Goal: Information Seeking & Learning: Learn about a topic

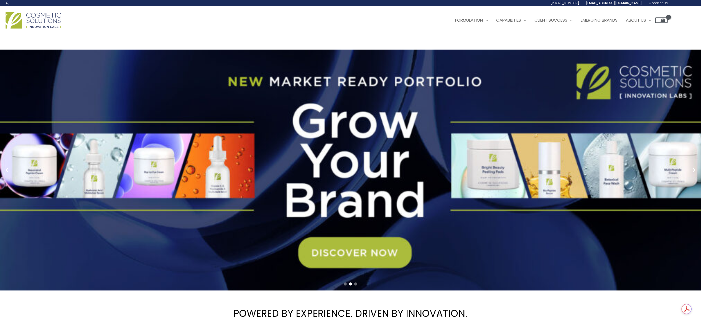
click at [426, 203] on link "2 / 3" at bounding box center [355, 170] width 710 height 241
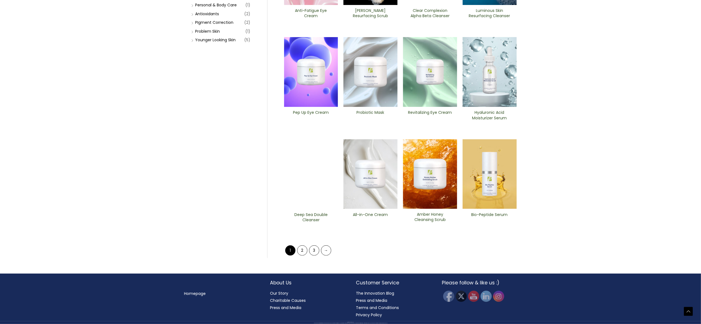
scroll to position [44, 0]
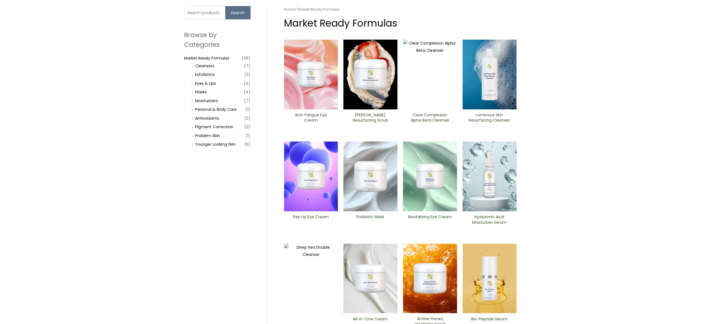
click at [303, 109] on img at bounding box center [311, 75] width 54 height 70
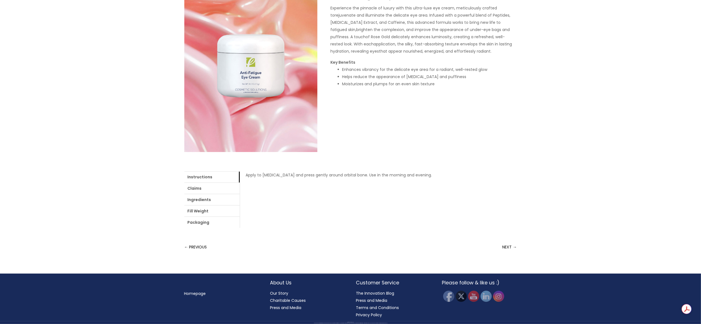
scroll to position [111, 0]
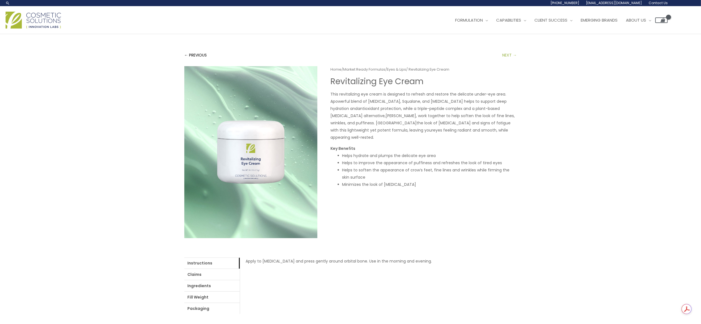
click at [515, 61] on link "NEXT →" at bounding box center [510, 55] width 14 height 11
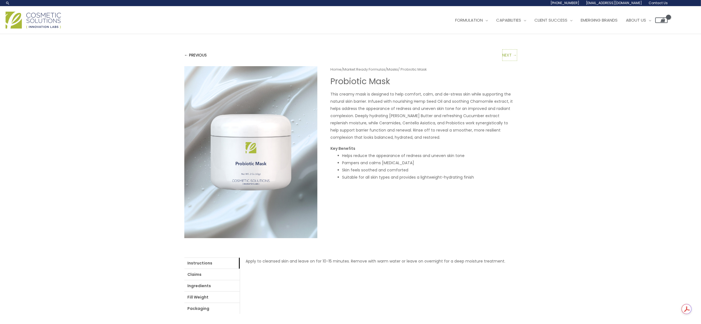
click at [515, 61] on link "NEXT →" at bounding box center [510, 55] width 14 height 11
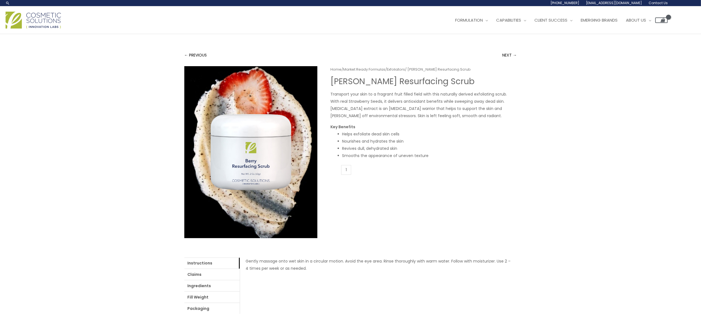
scroll to position [55, 0]
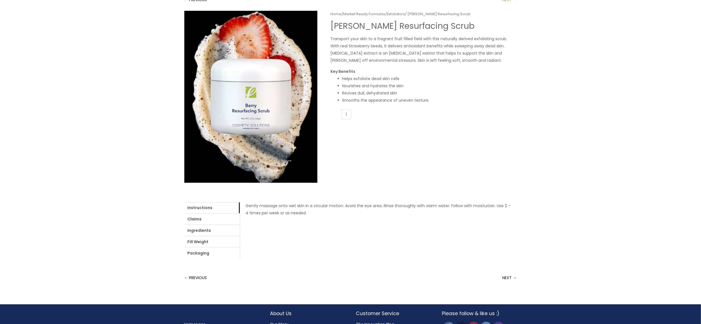
click at [508, 5] on link "NEXT →" at bounding box center [510, -1] width 14 height 11
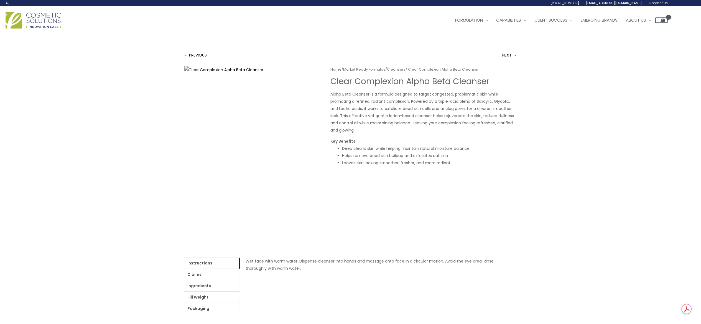
scroll to position [55, 0]
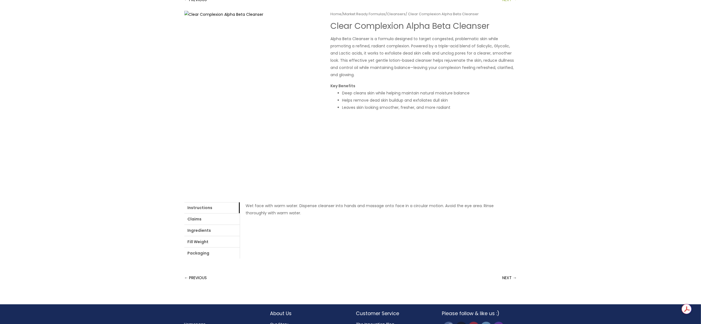
click at [507, 5] on link "NEXT →" at bounding box center [510, -1] width 14 height 11
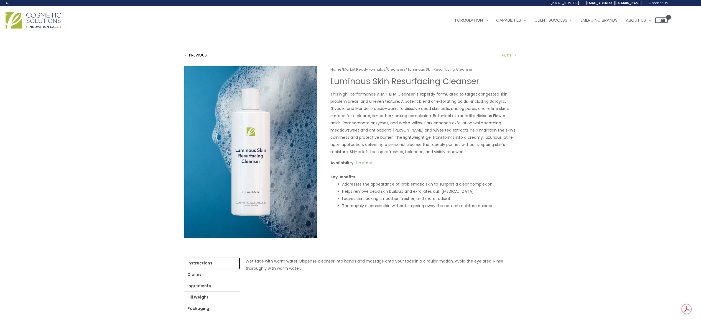
click at [508, 61] on link "NEXT →" at bounding box center [510, 55] width 14 height 11
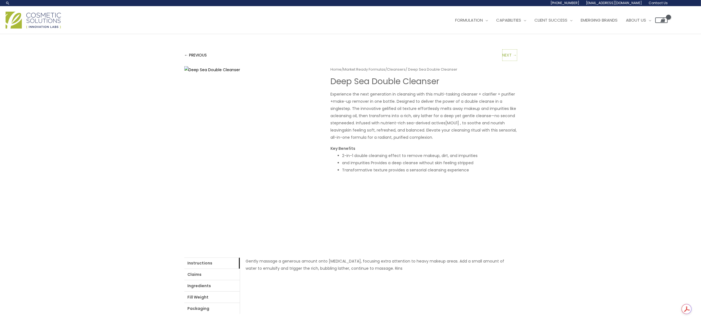
click at [508, 61] on link "NEXT →" at bounding box center [510, 55] width 14 height 11
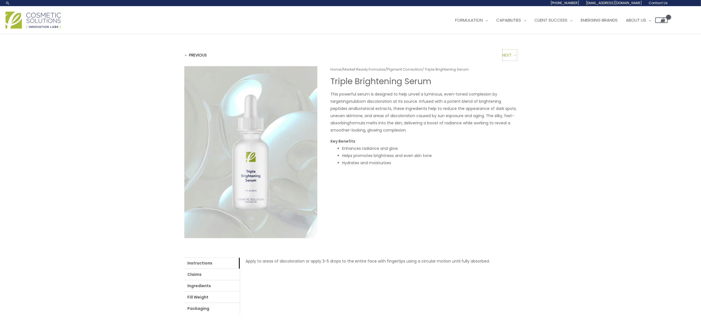
click at [508, 61] on link "NEXT →" at bounding box center [510, 55] width 14 height 11
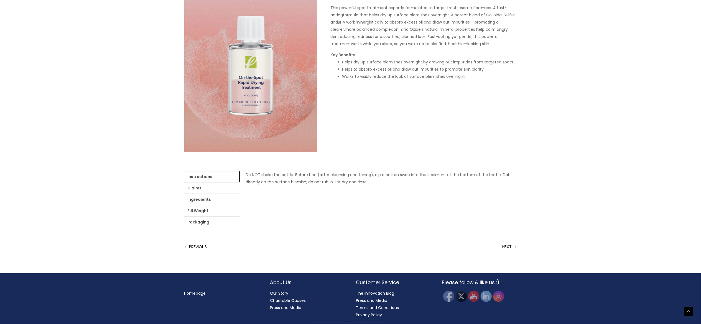
scroll to position [131, 0]
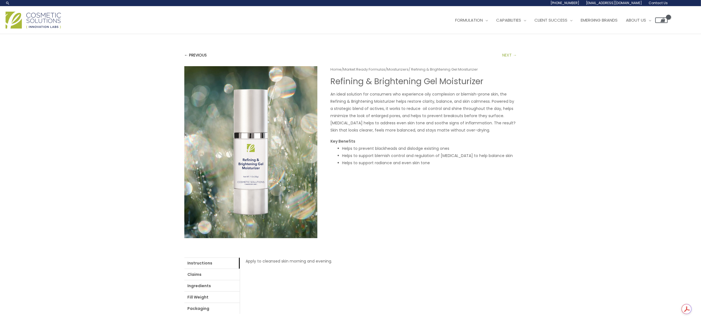
click at [504, 61] on link "NEXT →" at bounding box center [510, 55] width 14 height 11
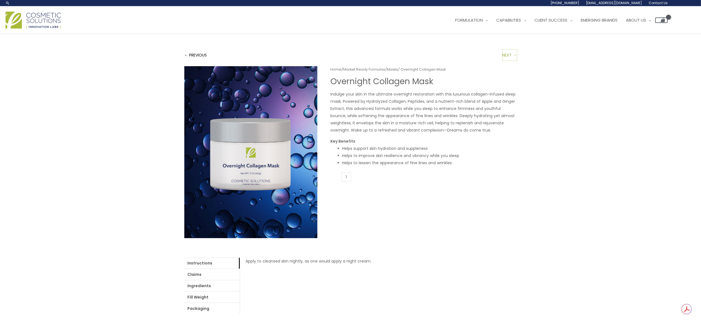
click at [504, 61] on link "NEXT →" at bounding box center [510, 55] width 14 height 11
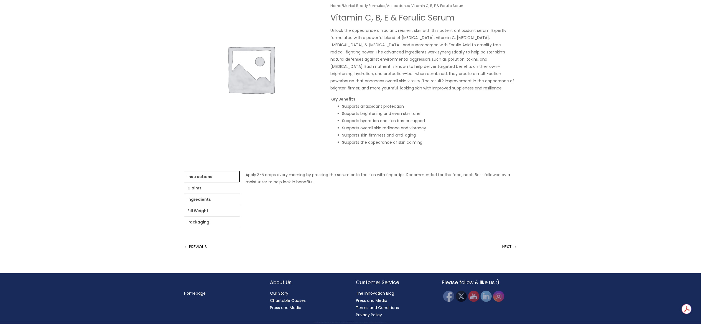
scroll to position [111, 0]
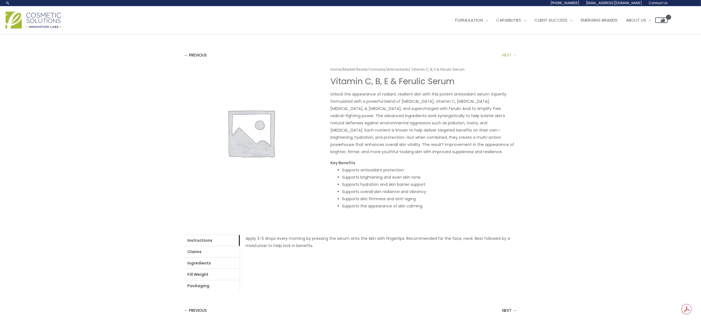
click at [505, 61] on link "NEXT →" at bounding box center [510, 55] width 14 height 11
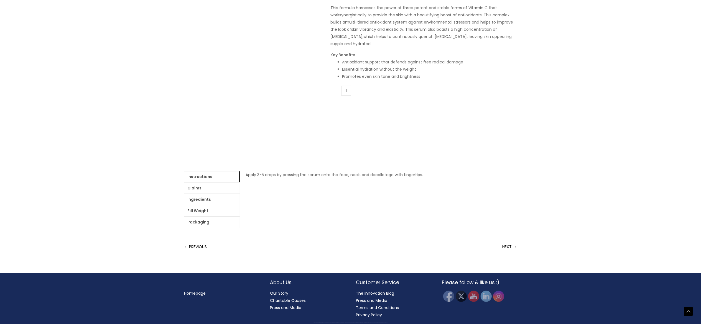
scroll to position [166, 0]
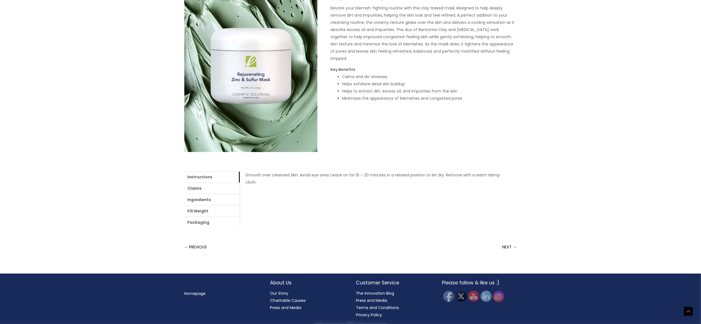
scroll to position [179, 0]
click at [236, 205] on link "Ingredients" at bounding box center [211, 199] width 55 height 11
click at [217, 194] on link "Claims" at bounding box center [211, 188] width 55 height 11
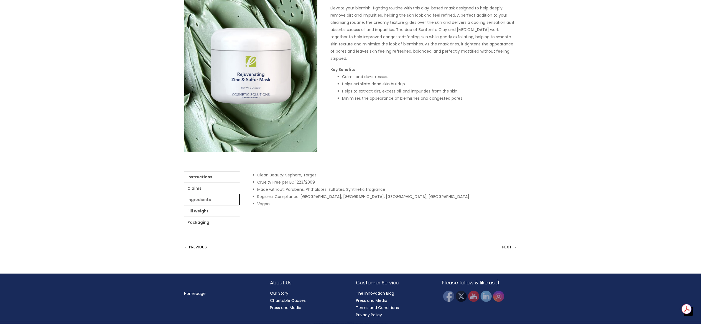
click at [240, 205] on link "Ingredients" at bounding box center [211, 199] width 55 height 11
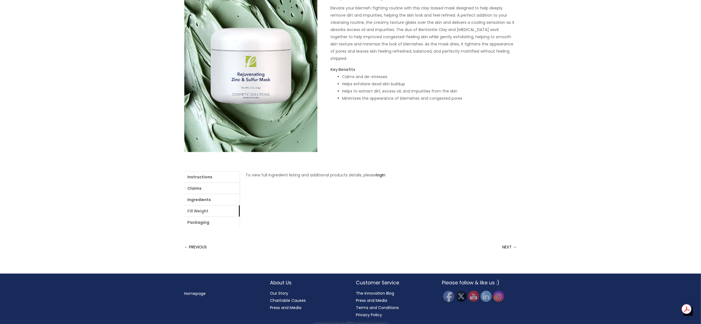
click at [240, 212] on link "Fill Weight" at bounding box center [211, 211] width 55 height 11
click at [240, 217] on link "Packaging" at bounding box center [211, 222] width 55 height 11
click at [240, 211] on link "Fill Weight" at bounding box center [211, 211] width 55 height 11
click at [240, 205] on link "Ingredients" at bounding box center [211, 199] width 55 height 11
click at [224, 194] on link "Claims" at bounding box center [211, 188] width 55 height 11
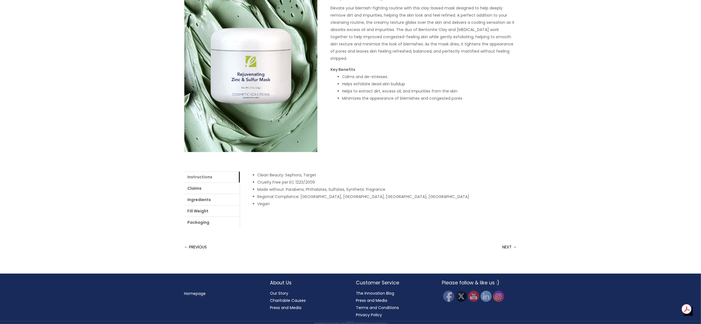
click at [198, 183] on link "Instructions" at bounding box center [211, 177] width 55 height 11
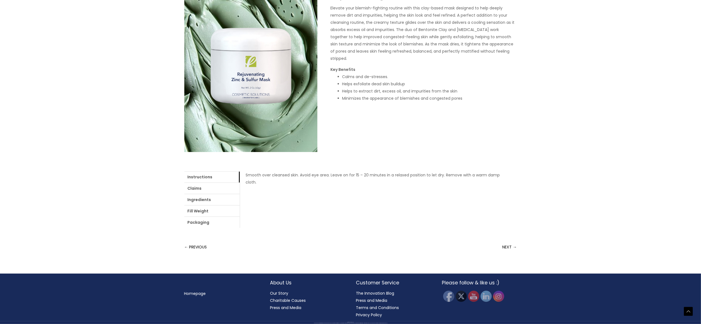
scroll to position [68, 0]
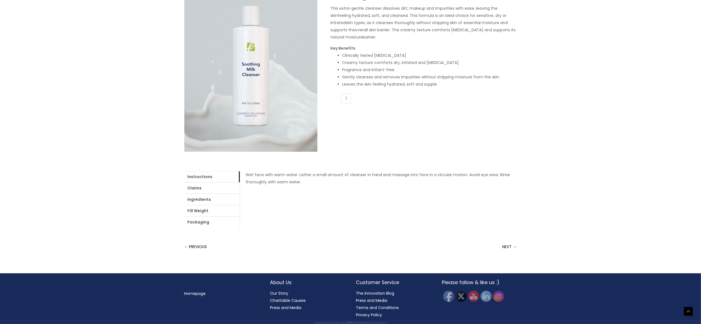
scroll to position [55, 0]
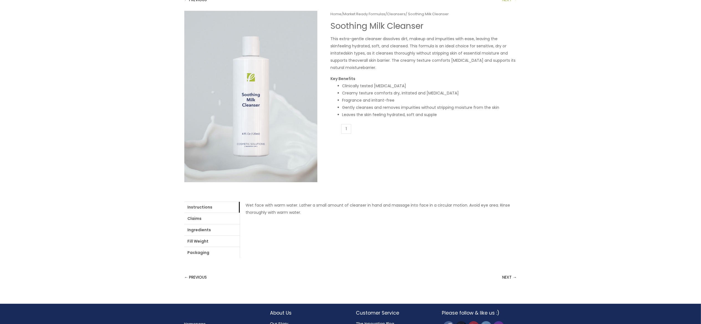
click at [503, 5] on link "NEXT →" at bounding box center [510, -1] width 14 height 11
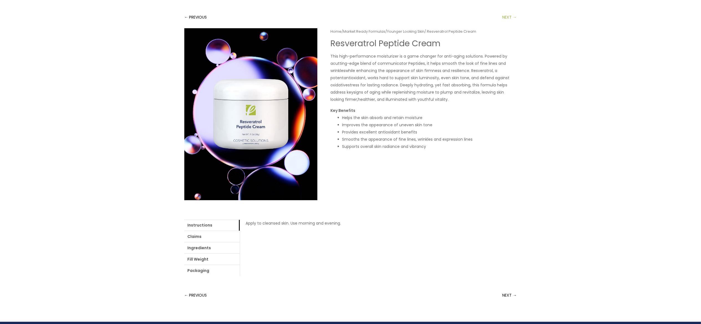
scroll to position [55, 0]
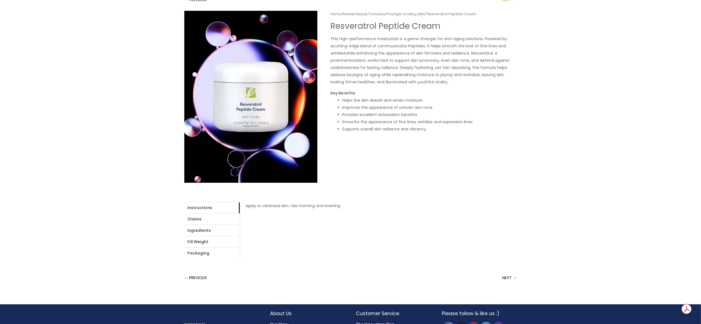
click at [508, 5] on link "NEXT →" at bounding box center [510, -1] width 14 height 11
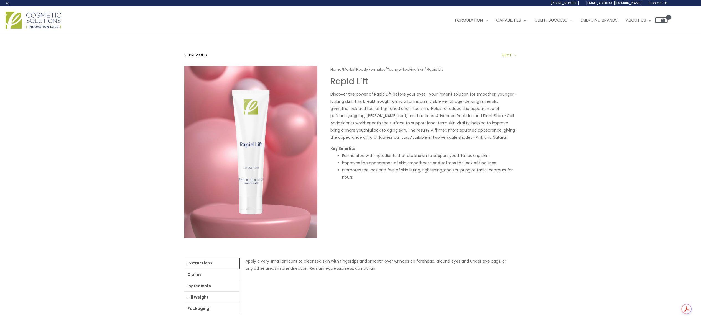
click at [508, 61] on link "NEXT →" at bounding box center [510, 55] width 14 height 11
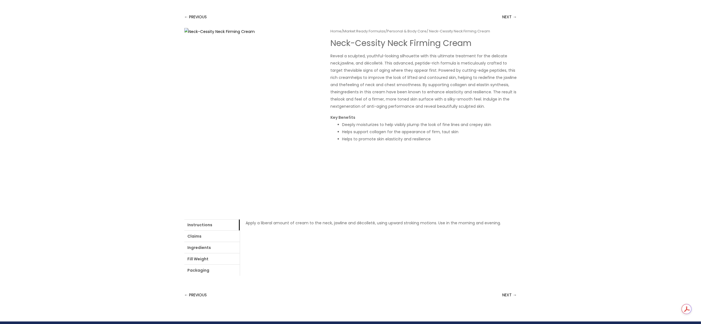
scroll to position [55, 0]
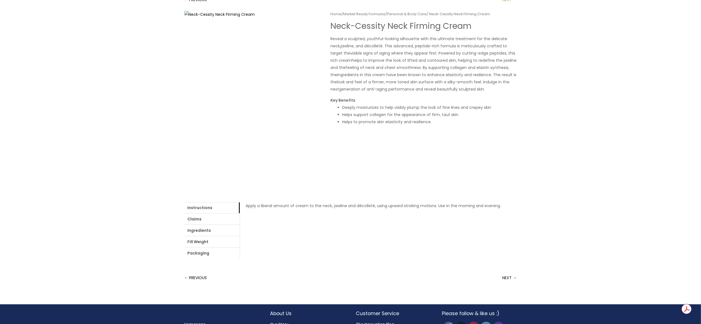
click at [507, 5] on link "NEXT →" at bounding box center [510, -1] width 14 height 11
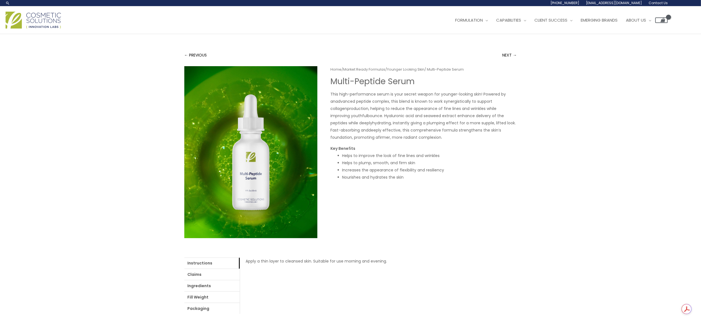
scroll to position [55, 0]
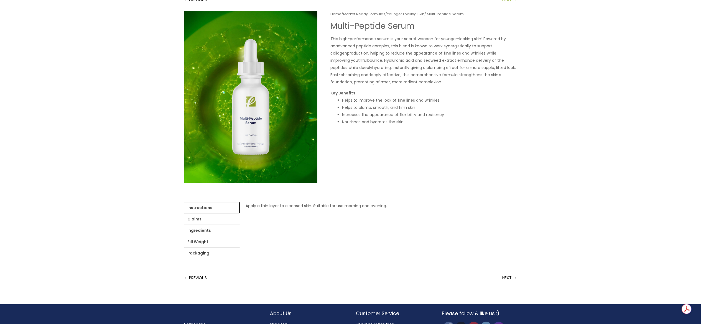
click at [507, 5] on link "NEXT →" at bounding box center [510, -1] width 14 height 11
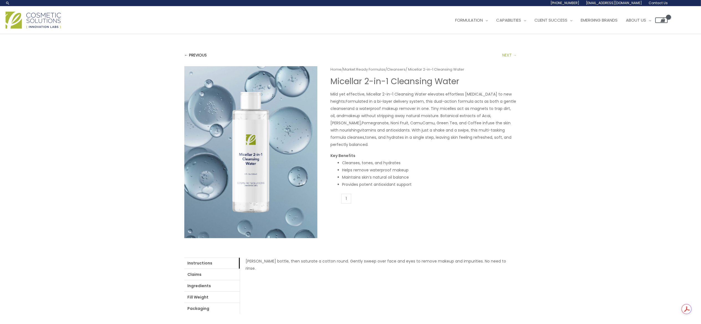
click at [514, 61] on link "NEXT →" at bounding box center [510, 55] width 14 height 11
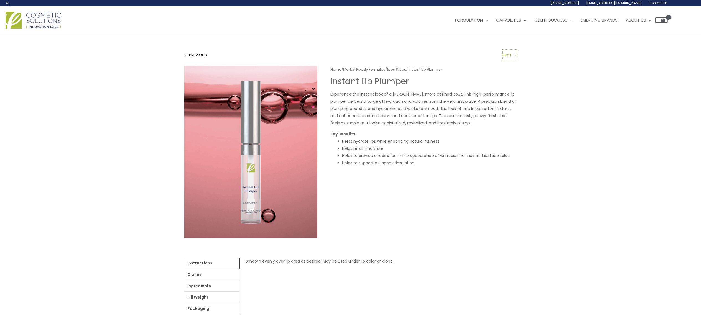
click at [514, 61] on link "NEXT →" at bounding box center [510, 55] width 14 height 11
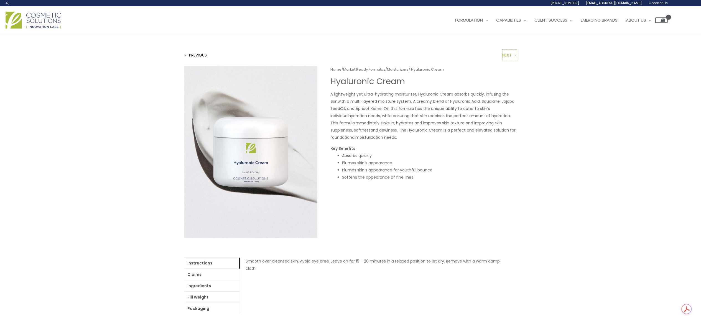
click at [514, 61] on link "NEXT →" at bounding box center [510, 55] width 14 height 11
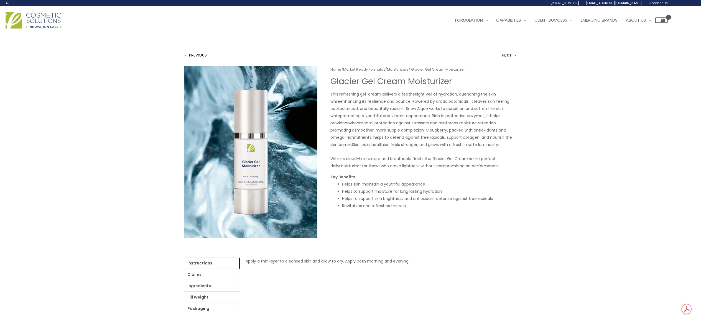
scroll to position [55, 0]
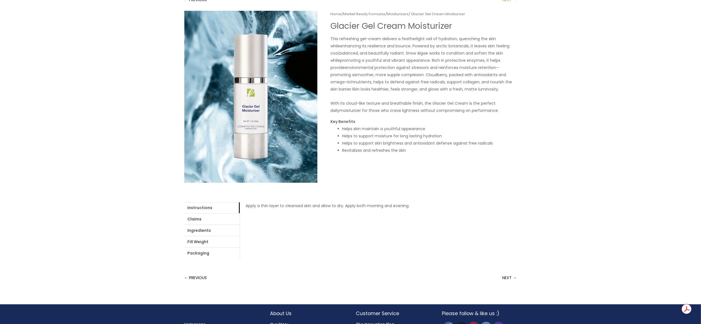
click at [504, 5] on link "NEXT →" at bounding box center [510, -1] width 14 height 11
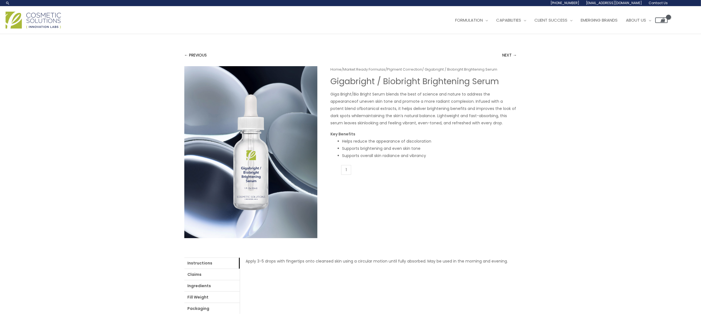
click at [504, 34] on header "Search... 1.888.883.0540 info@naturalskincare.com Contact Us Main Menu Formulat…" at bounding box center [350, 17] width 701 height 34
click at [505, 61] on link "NEXT →" at bounding box center [510, 55] width 14 height 11
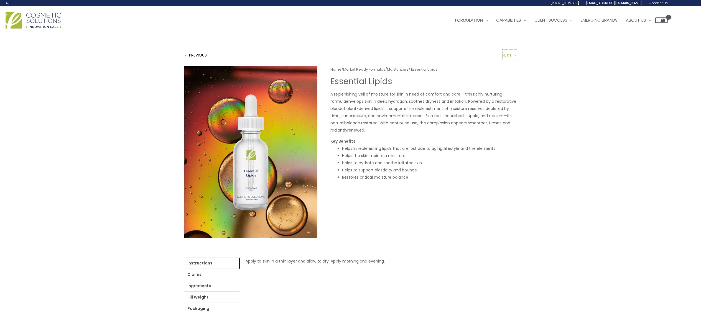
click at [505, 61] on link "NEXT →" at bounding box center [510, 55] width 14 height 11
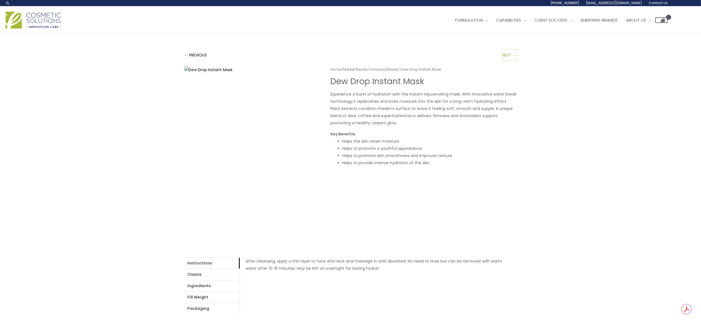
click at [505, 61] on link "NEXT →" at bounding box center [510, 55] width 14 height 11
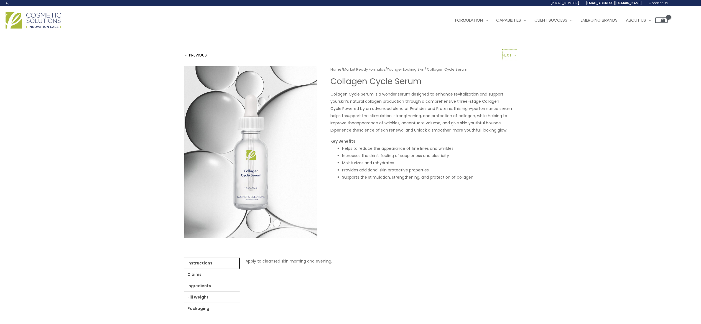
click at [505, 61] on link "NEXT →" at bounding box center [510, 55] width 14 height 11
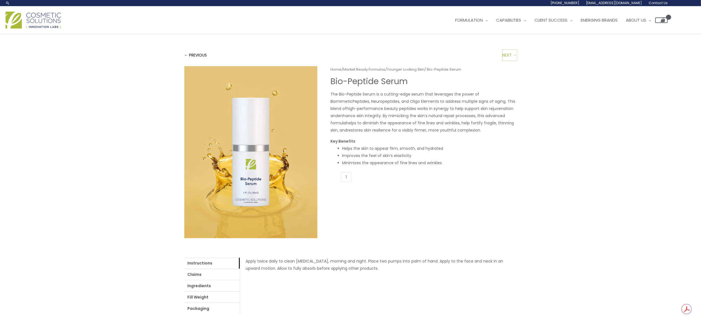
click at [505, 61] on link "NEXT →" at bounding box center [510, 55] width 14 height 11
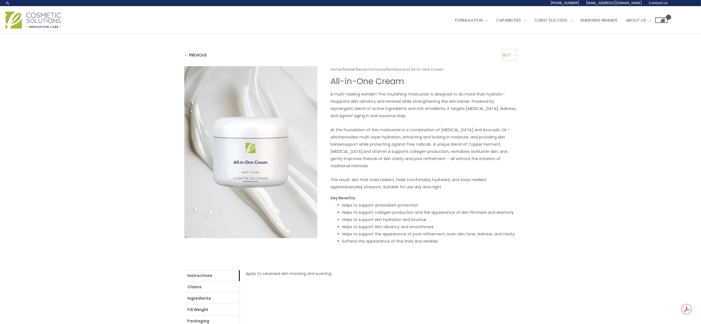
click at [505, 61] on link "NEXT →" at bounding box center [510, 55] width 14 height 11
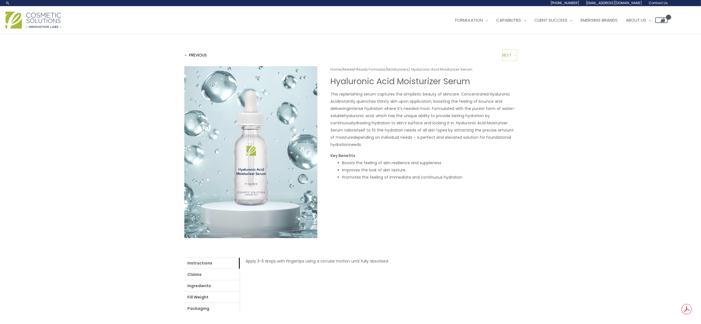
click at [505, 61] on link "NEXT →" at bounding box center [510, 55] width 14 height 11
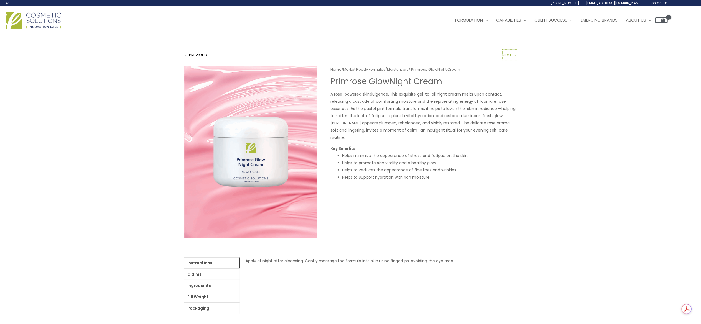
click at [505, 61] on link "NEXT →" at bounding box center [510, 55] width 14 height 11
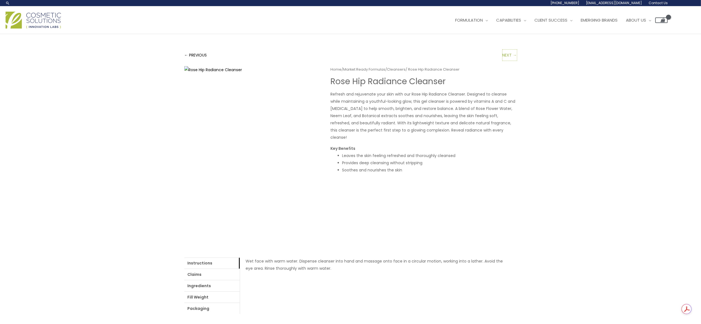
click at [505, 61] on link "NEXT →" at bounding box center [510, 55] width 14 height 11
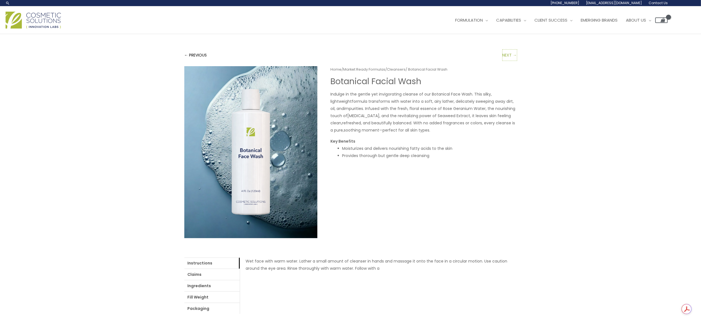
click at [505, 61] on link "NEXT →" at bounding box center [510, 55] width 14 height 11
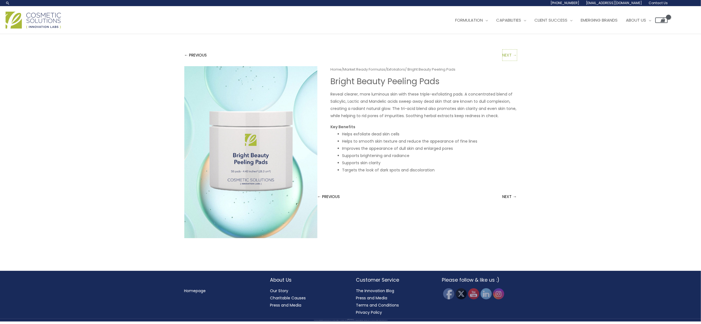
click at [505, 61] on link "NEXT →" at bounding box center [510, 55] width 14 height 11
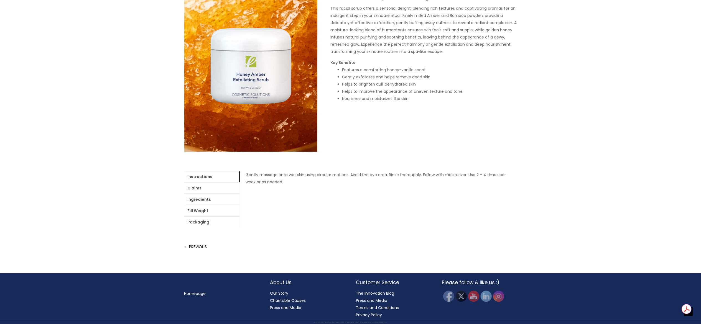
scroll to position [179, 0]
click at [240, 205] on link "Ingredients" at bounding box center [211, 199] width 55 height 11
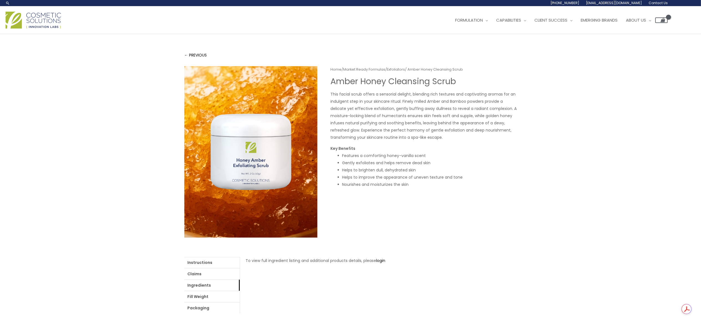
click at [208, 207] on img at bounding box center [250, 152] width 133 height 172
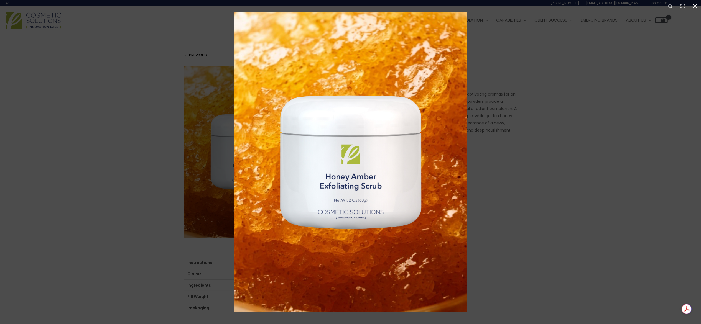
click at [181, 186] on div at bounding box center [350, 162] width 701 height 324
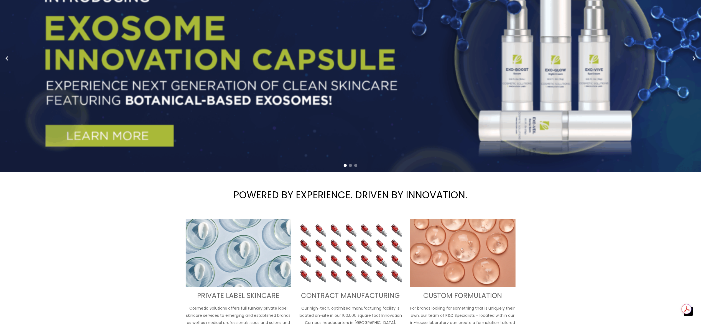
scroll to position [105, 0]
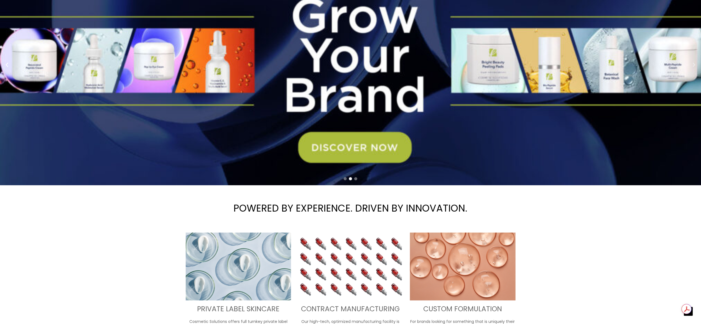
click at [697, 69] on circle "Next slide" at bounding box center [694, 65] width 8 height 8
click at [419, 185] on link "2 / 3" at bounding box center [355, 64] width 710 height 241
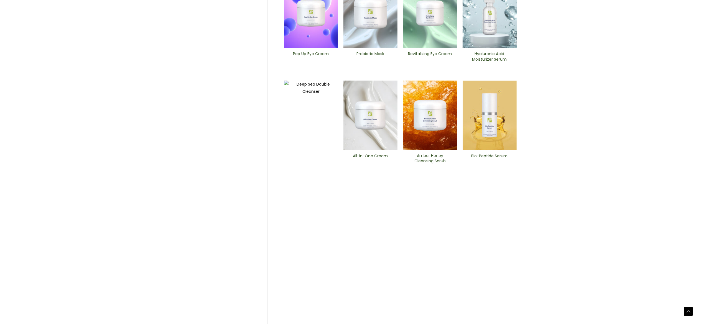
scroll to position [209, 0]
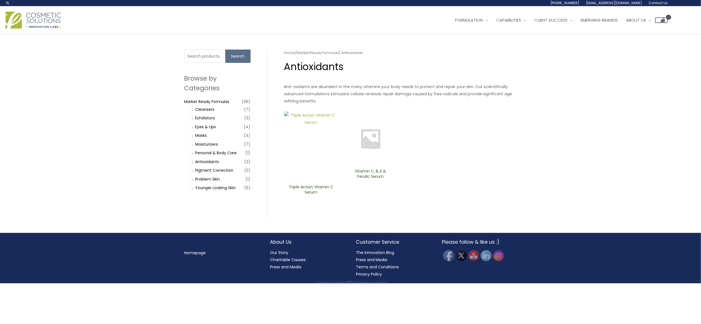
scroll to position [64, 0]
click at [363, 166] on img at bounding box center [370, 139] width 54 height 54
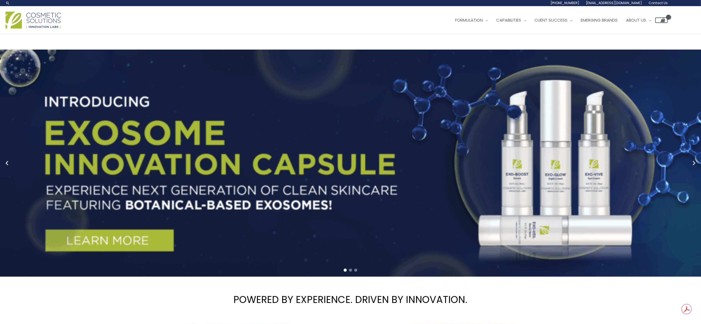
click at [697, 167] on circle "Next slide" at bounding box center [694, 164] width 8 height 8
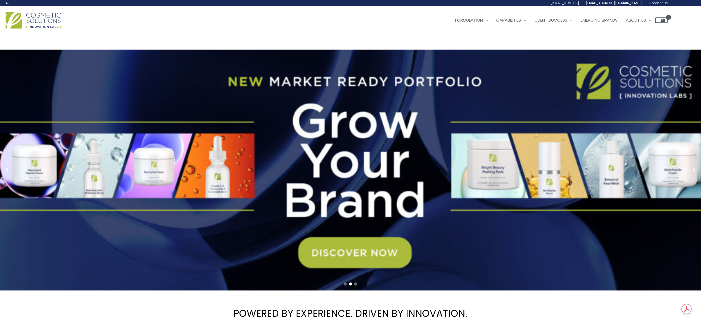
click at [382, 243] on link "2 / 3" at bounding box center [355, 170] width 710 height 241
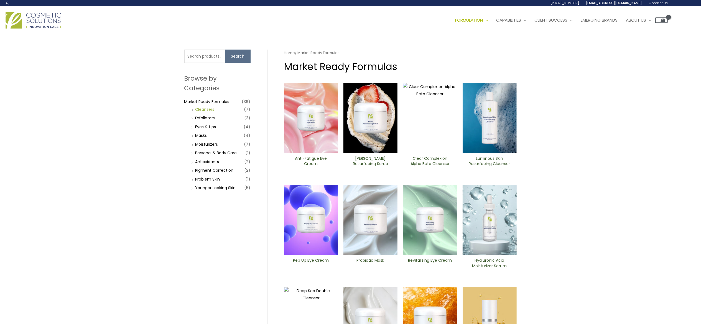
click at [205, 112] on link "Cleansers" at bounding box center [204, 110] width 19 height 6
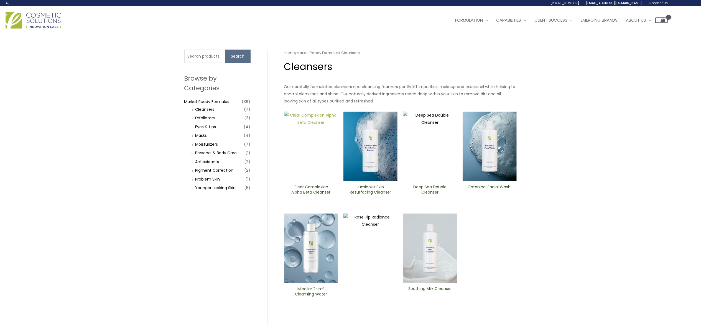
click at [325, 182] on img at bounding box center [311, 147] width 54 height 70
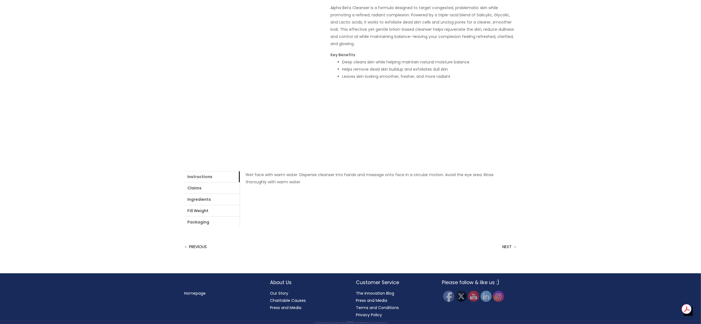
scroll to position [161, 0]
click at [235, 205] on link "Ingredients" at bounding box center [211, 199] width 55 height 11
click at [240, 228] on link "Packaging" at bounding box center [211, 222] width 55 height 11
click at [240, 216] on link "Fill Weight" at bounding box center [211, 210] width 55 height 11
click at [240, 205] on link "Ingredients" at bounding box center [211, 199] width 55 height 11
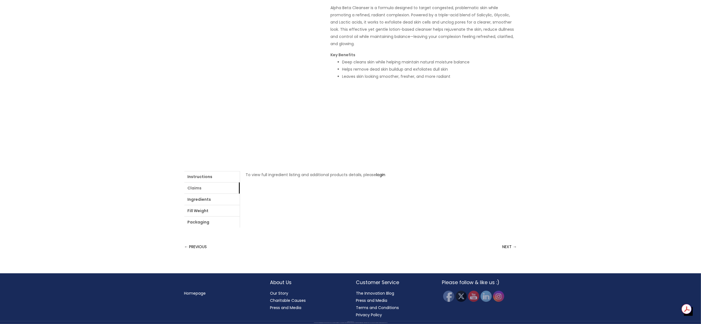
click at [221, 194] on link "Claims" at bounding box center [211, 188] width 55 height 11
